Goal: Information Seeking & Learning: Learn about a topic

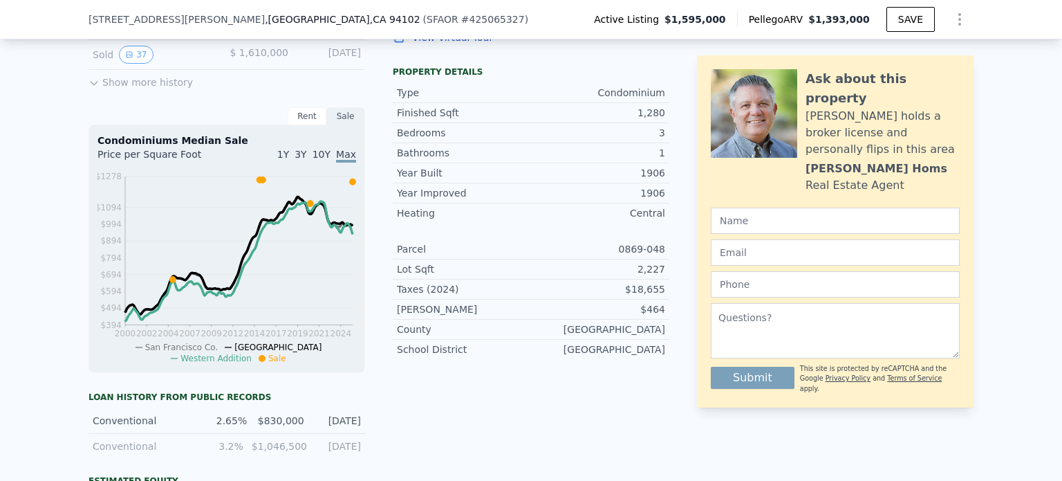
scroll to position [271, 0]
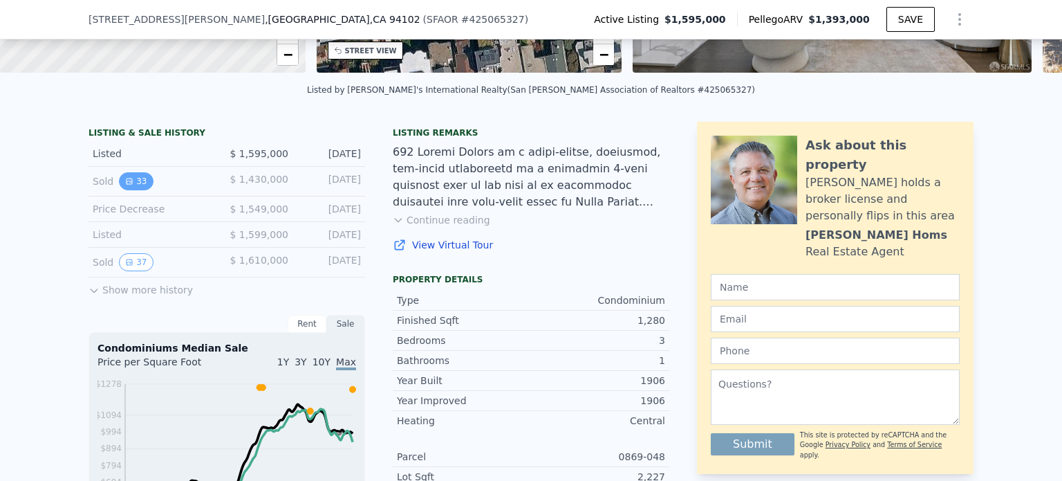
click at [137, 185] on button "33" at bounding box center [136, 181] width 34 height 18
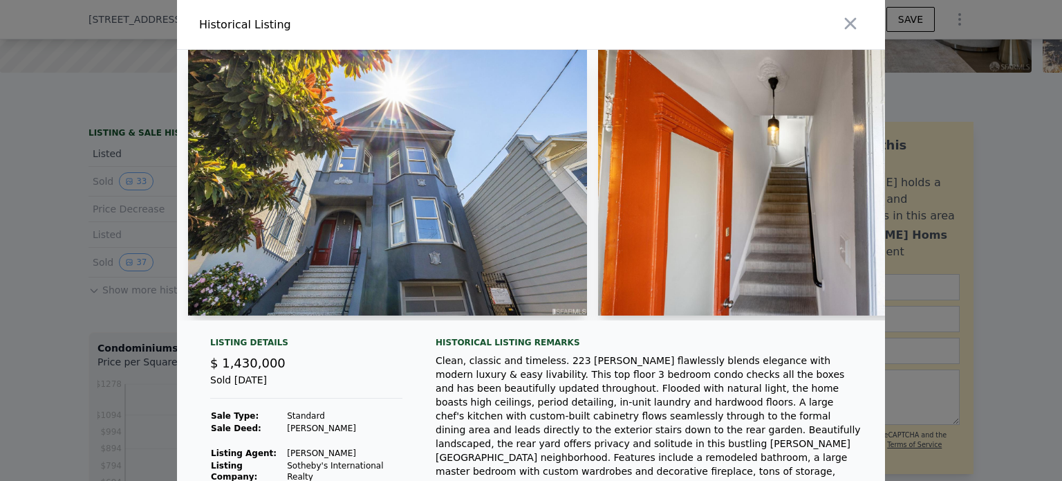
click at [340, 237] on img at bounding box center [387, 183] width 399 height 266
click at [481, 216] on img at bounding box center [387, 183] width 399 height 266
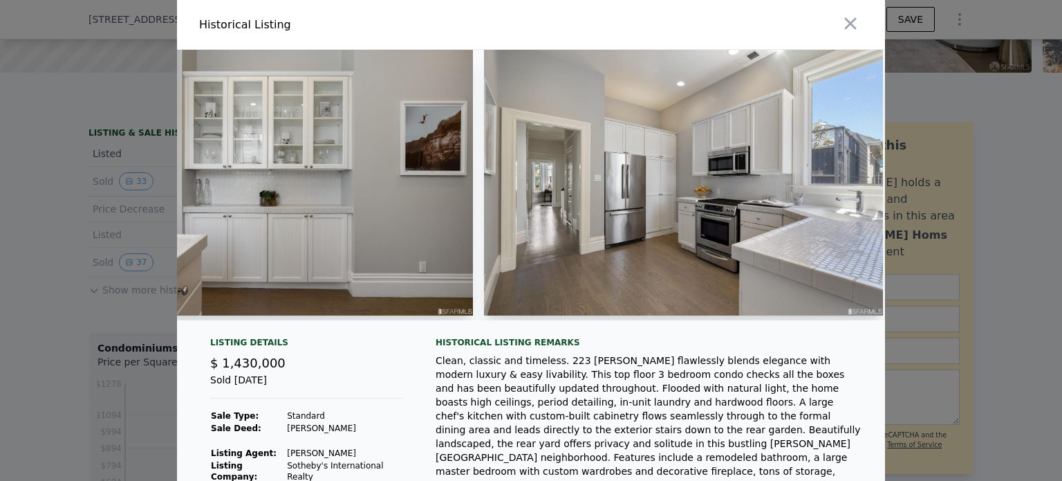
scroll to position [0, 2199]
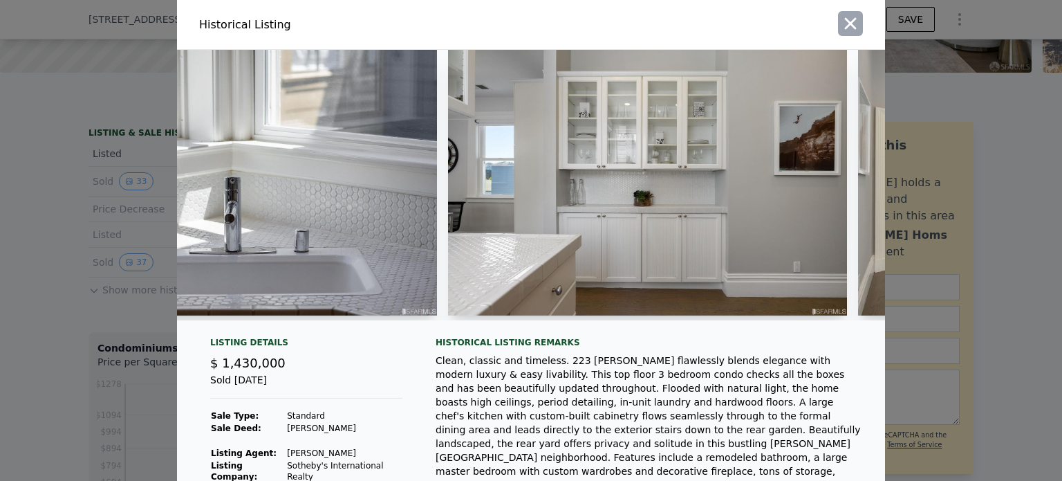
click at [833, 29] on div at bounding box center [711, 24] width 349 height 49
click at [845, 23] on icon "button" at bounding box center [851, 24] width 12 height 12
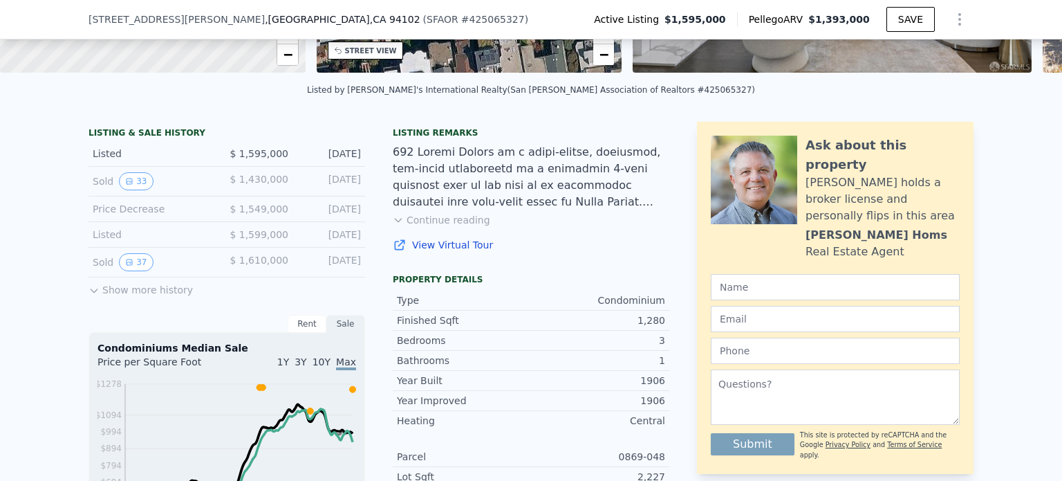
drag, startPoint x: 127, startPoint y: 192, endPoint x: 60, endPoint y: 248, distance: 86.9
drag, startPoint x: 119, startPoint y: 188, endPoint x: 73, endPoint y: 203, distance: 48.8
drag, startPoint x: 119, startPoint y: 189, endPoint x: 465, endPoint y: 127, distance: 352.0
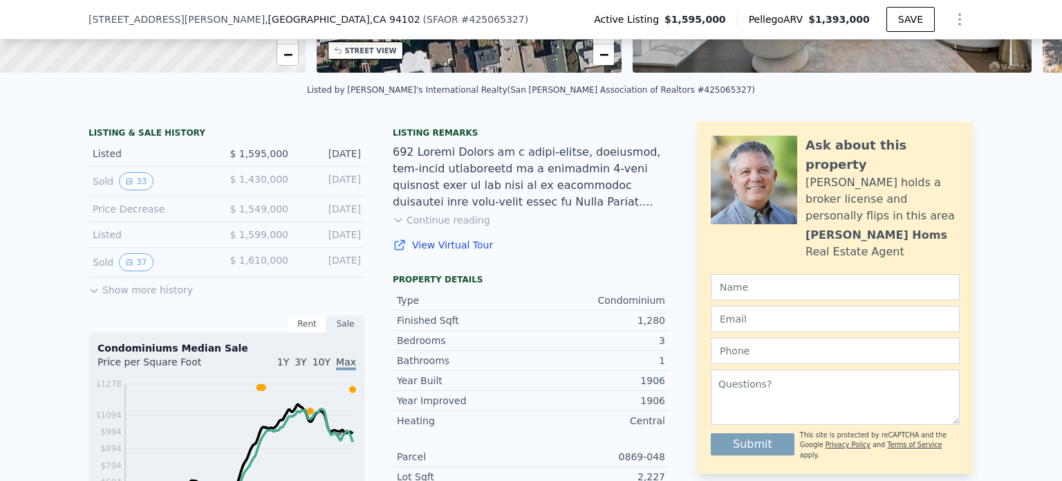
click at [147, 181] on div "Sold 33 $ 1,430,000 Nov 8, 2020" at bounding box center [227, 182] width 277 height 30
click at [136, 190] on button "33" at bounding box center [136, 181] width 34 height 18
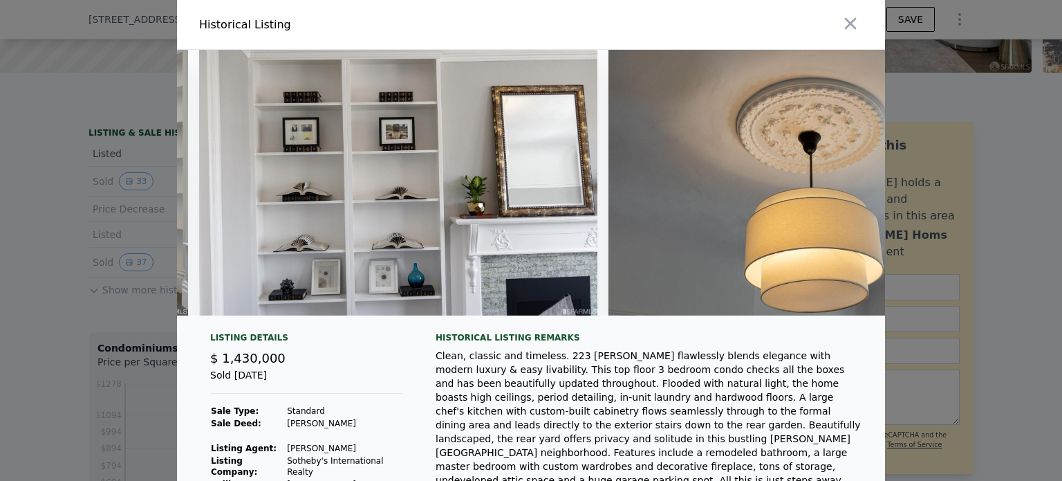
scroll to position [0, 10657]
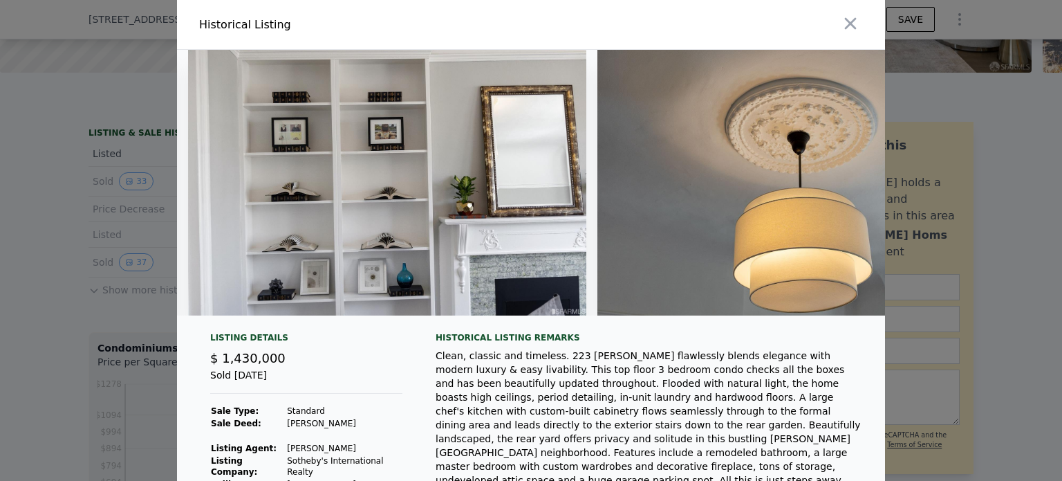
click at [526, 243] on img at bounding box center [387, 183] width 399 height 266
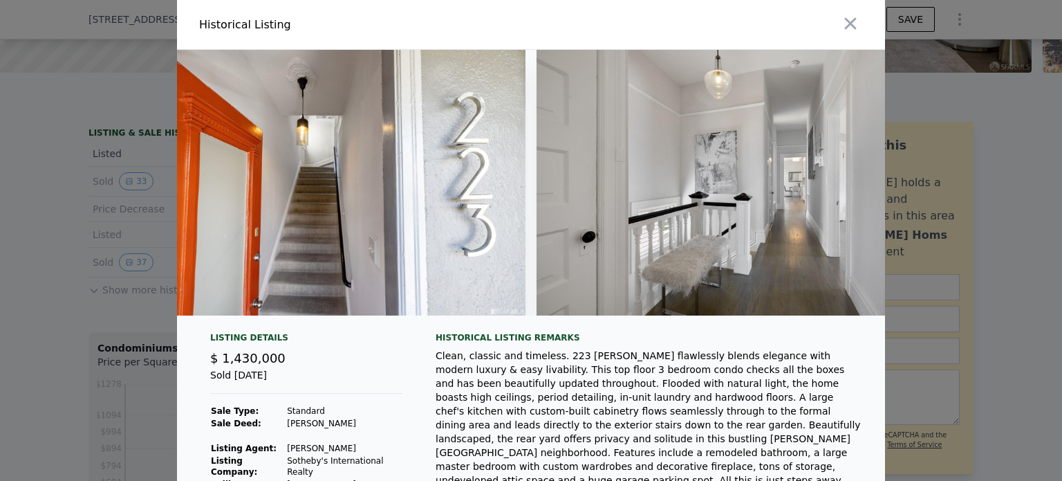
scroll to position [0, 449]
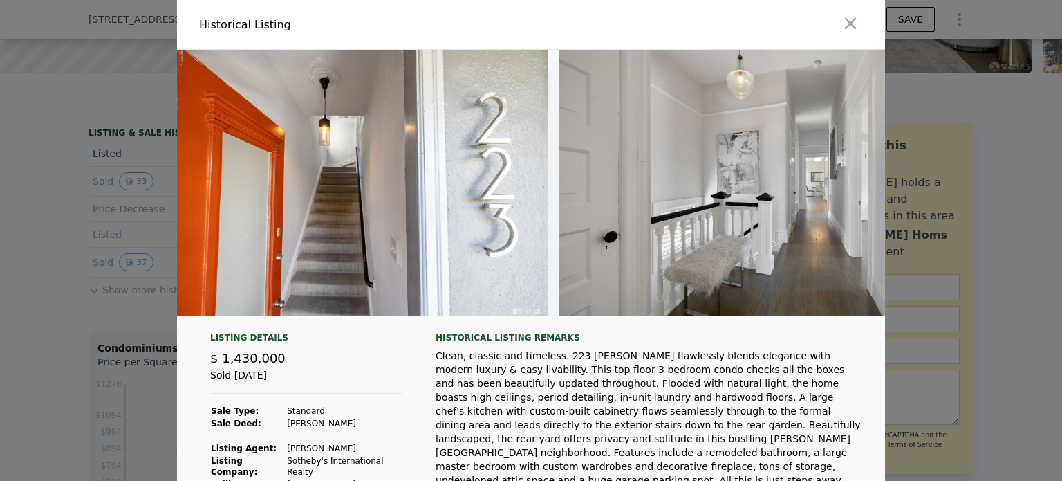
click at [1, 274] on div at bounding box center [531, 240] width 1062 height 481
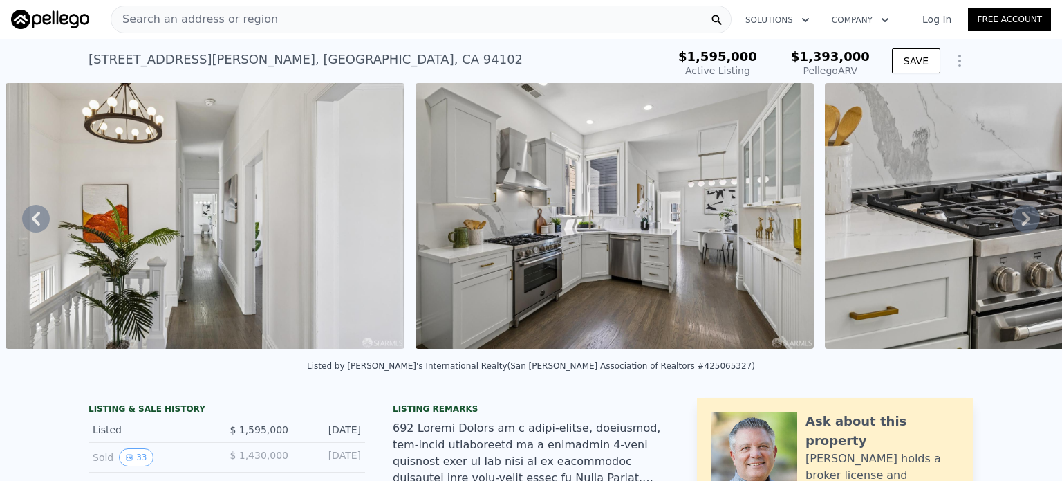
scroll to position [0, 0]
click at [661, 198] on img at bounding box center [615, 216] width 399 height 266
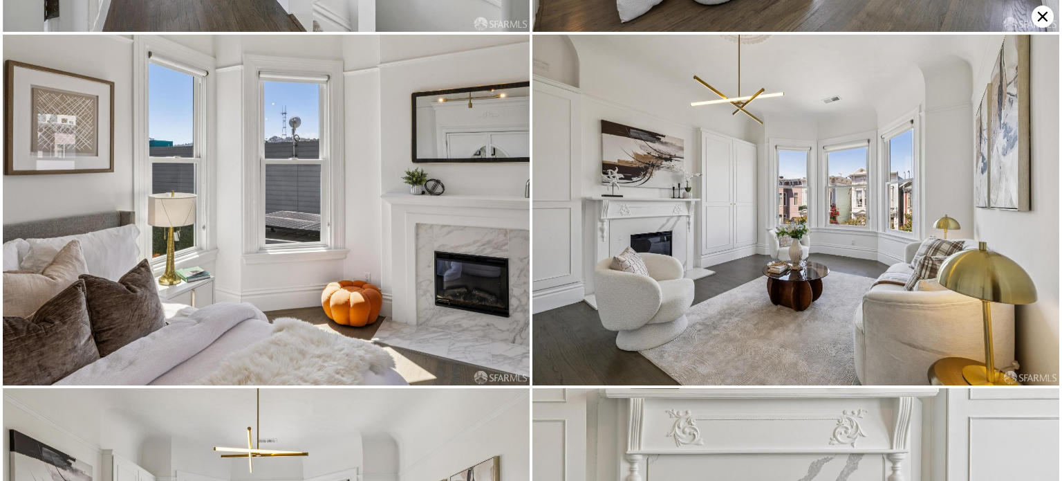
scroll to position [2101, 0]
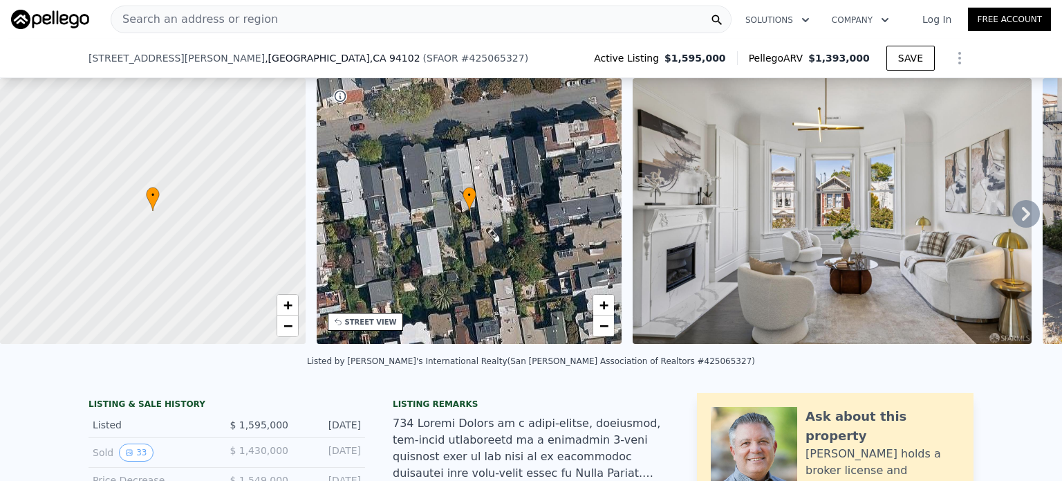
scroll to position [133, 0]
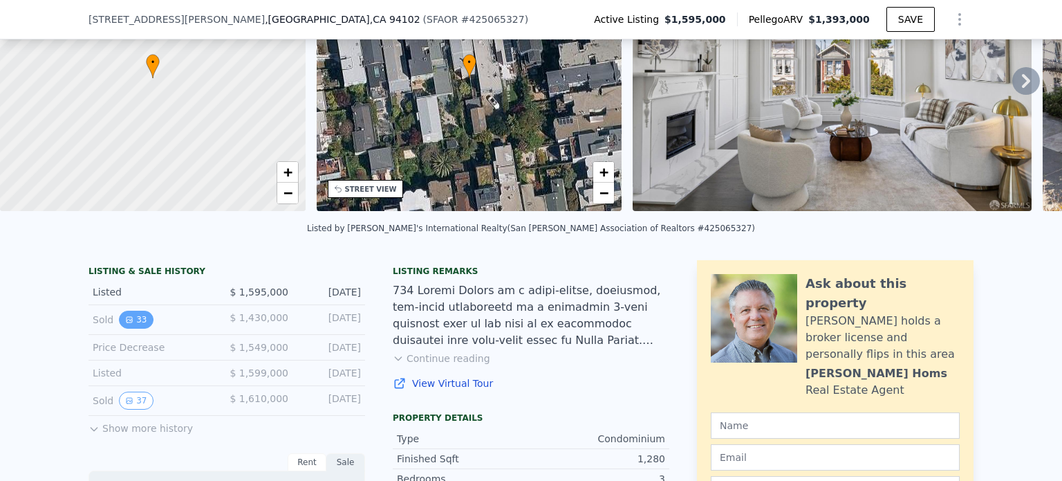
click at [127, 322] on button "33" at bounding box center [136, 320] width 34 height 18
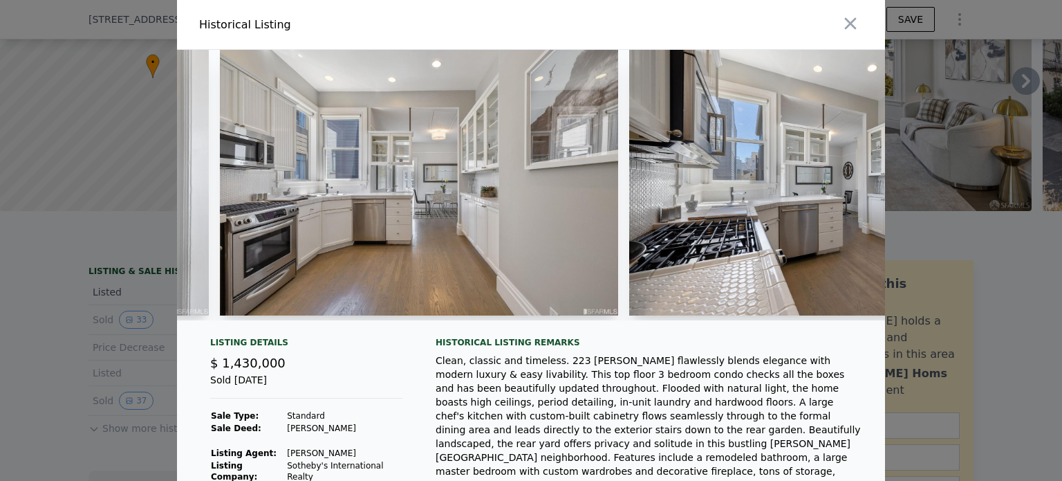
scroll to position [0, 1168]
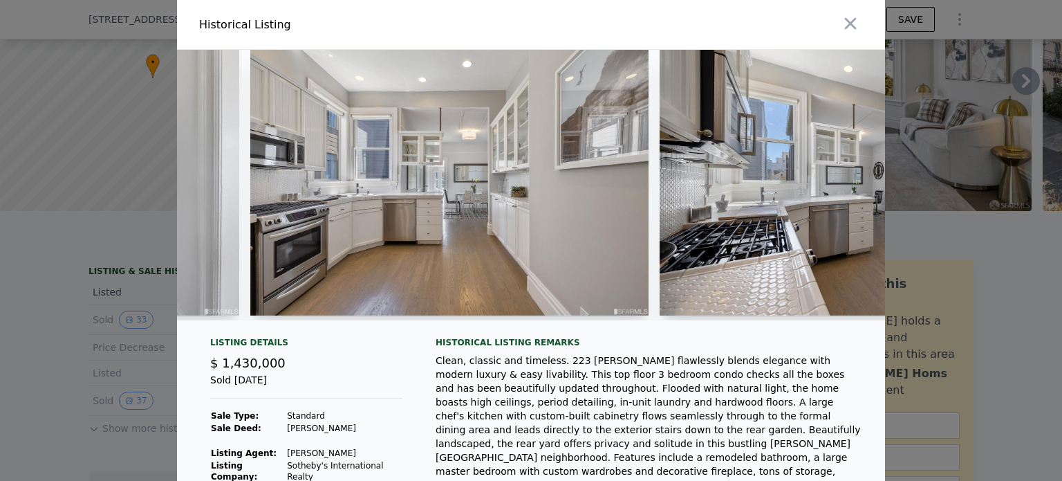
click at [340, 237] on img at bounding box center [449, 183] width 399 height 266
click at [415, 154] on img at bounding box center [449, 183] width 399 height 266
click at [421, 142] on img at bounding box center [449, 183] width 399 height 266
click at [858, 145] on img at bounding box center [859, 183] width 399 height 266
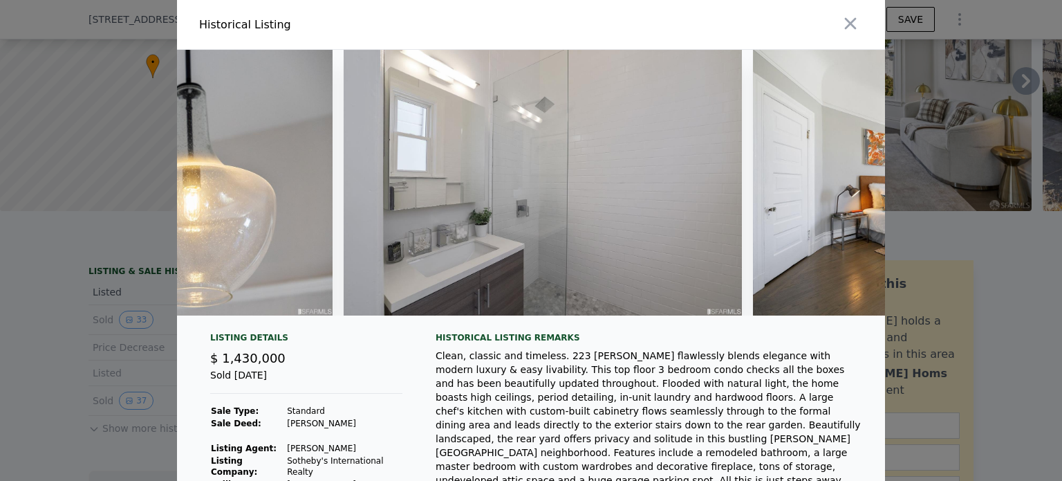
scroll to position [0, 6845]
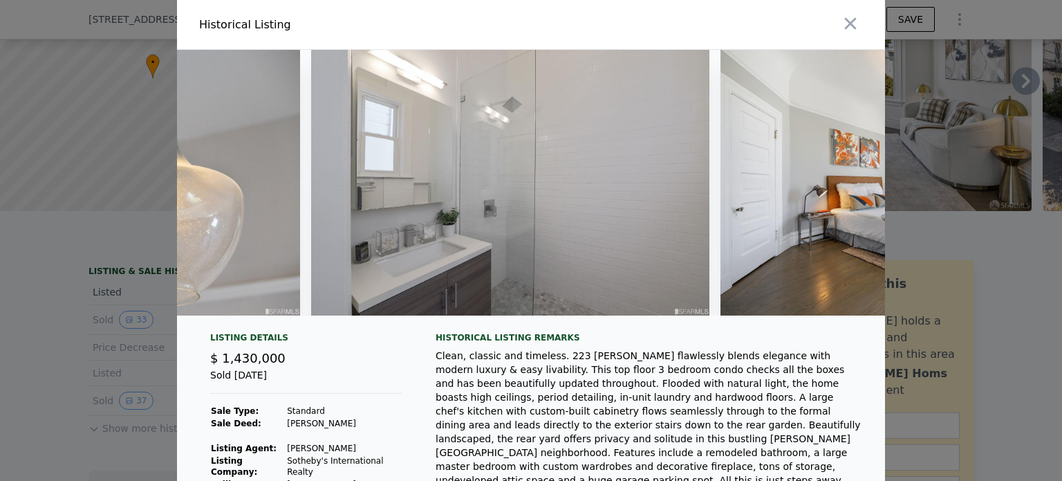
drag, startPoint x: 651, startPoint y: 329, endPoint x: 629, endPoint y: 353, distance: 32.9
click at [629, 353] on div "Listing Details $ 1,430,000 Sold [DATE] Sale Type: Standard Sale Deed: [PERSON_…" at bounding box center [531, 352] width 708 height 605
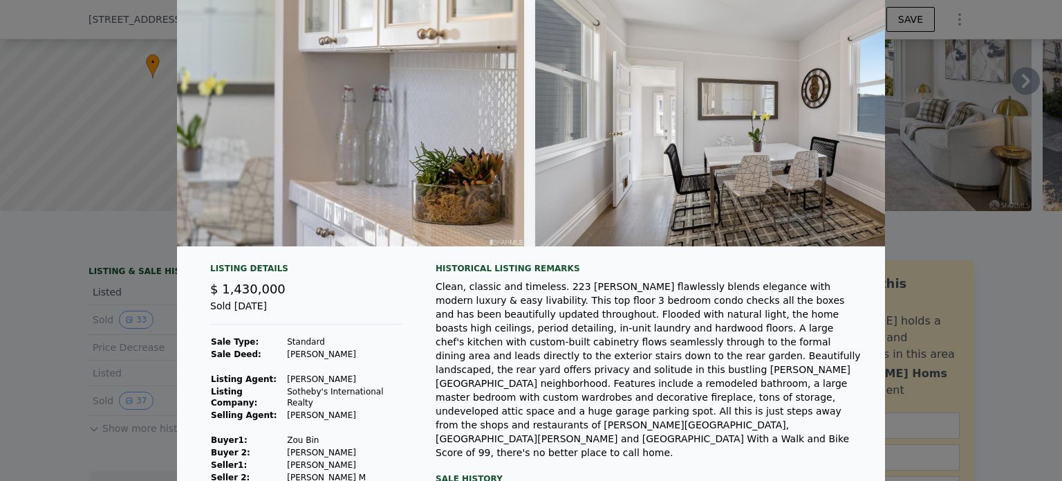
scroll to position [0, 3331]
